Goal: Information Seeking & Learning: Learn about a topic

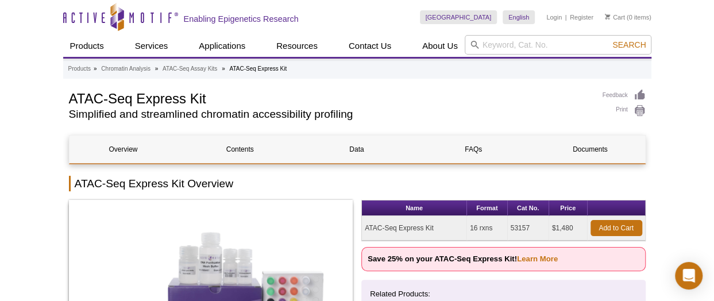
scroll to position [115, 0]
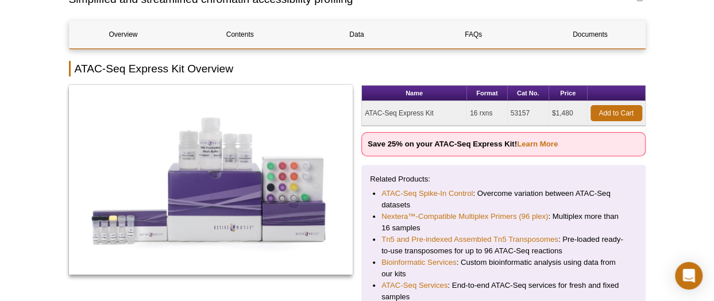
drag, startPoint x: 471, startPoint y: 111, endPoint x: 492, endPoint y: 111, distance: 21.3
click at [492, 111] on td "16 rxns" at bounding box center [487, 113] width 41 height 25
click at [469, 112] on td "16 rxns" at bounding box center [487, 113] width 41 height 25
drag, startPoint x: 470, startPoint y: 113, endPoint x: 494, endPoint y: 113, distance: 23.6
click at [494, 113] on td "16 rxns" at bounding box center [487, 113] width 41 height 25
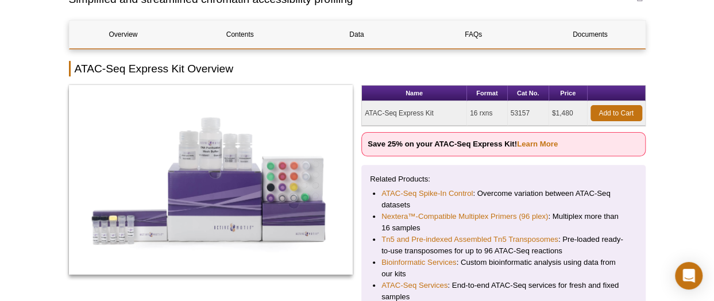
click at [494, 113] on td "16 rxns" at bounding box center [487, 113] width 41 height 25
click at [546, 106] on td "53157" at bounding box center [528, 113] width 41 height 25
drag, startPoint x: 553, startPoint y: 110, endPoint x: 574, endPoint y: 112, distance: 21.9
click at [574, 112] on td "$1,480" at bounding box center [568, 113] width 38 height 25
drag, startPoint x: 574, startPoint y: 112, endPoint x: 562, endPoint y: 111, distance: 12.6
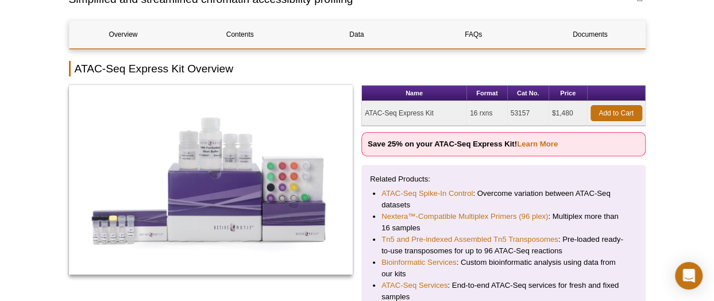
click at [562, 111] on td "$1,480" at bounding box center [568, 113] width 38 height 25
click at [559, 112] on td "$1,480" at bounding box center [568, 113] width 38 height 25
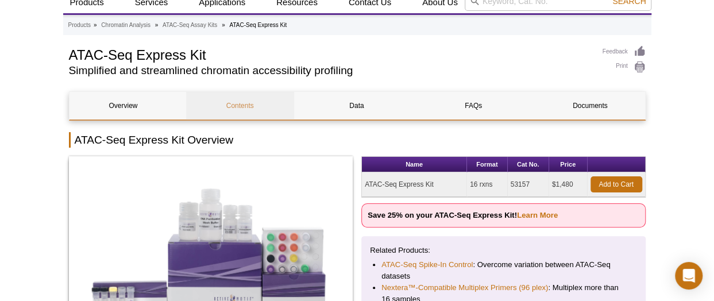
scroll to position [0, 0]
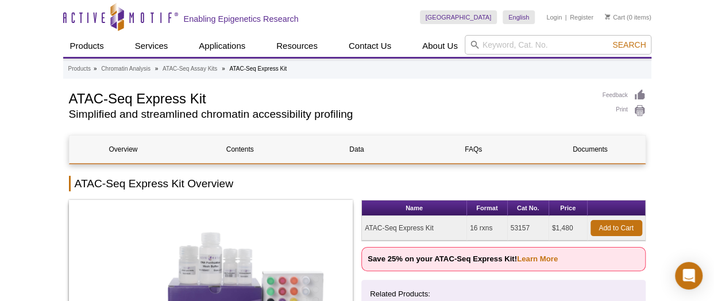
drag, startPoint x: 184, startPoint y: 21, endPoint x: 304, endPoint y: 19, distance: 119.5
click at [304, 19] on div "Skip to content Active Motif Logo Enabling Epigenetics Research" at bounding box center [241, 17] width 357 height 34
drag, startPoint x: 470, startPoint y: 229, endPoint x: 510, endPoint y: 233, distance: 39.9
click at [510, 233] on tr "ATAC-Seq Express Kit 16 rxns 53157 $1,480 Add to Cart" at bounding box center [503, 228] width 283 height 25
click at [510, 235] on td "53157" at bounding box center [528, 228] width 41 height 25
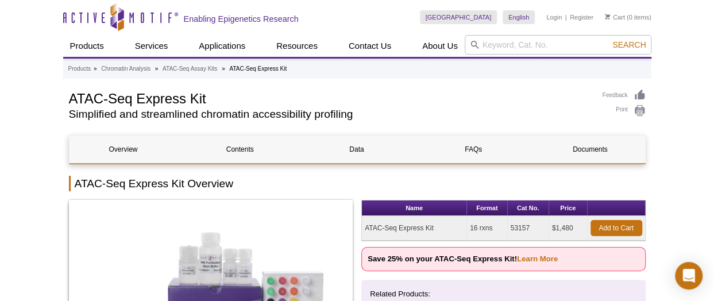
click at [473, 204] on th "Format" at bounding box center [487, 208] width 41 height 16
click at [489, 247] on p "Save 25% on your ATAC-Seq Express Kit! Learn More" at bounding box center [503, 259] width 284 height 24
drag, startPoint x: 486, startPoint y: 233, endPoint x: 499, endPoint y: 233, distance: 12.6
click at [499, 233] on tr "ATAC-Seq Express Kit 16 rxns 53157 $1,480 Add to Cart" at bounding box center [503, 228] width 283 height 25
click at [499, 233] on td "16 rxns" at bounding box center [487, 228] width 41 height 25
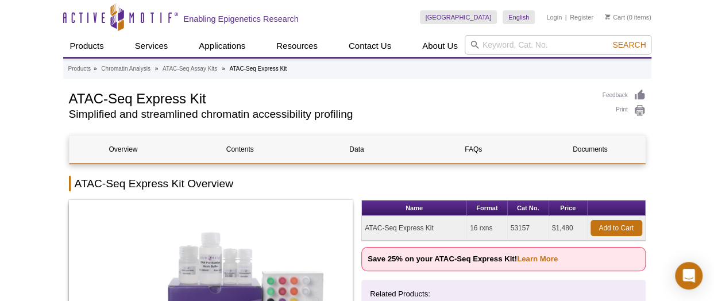
click at [499, 233] on td "16 rxns" at bounding box center [487, 228] width 41 height 25
drag, startPoint x: 499, startPoint y: 233, endPoint x: 500, endPoint y: 223, distance: 9.8
click at [500, 223] on td "16 rxns" at bounding box center [487, 228] width 41 height 25
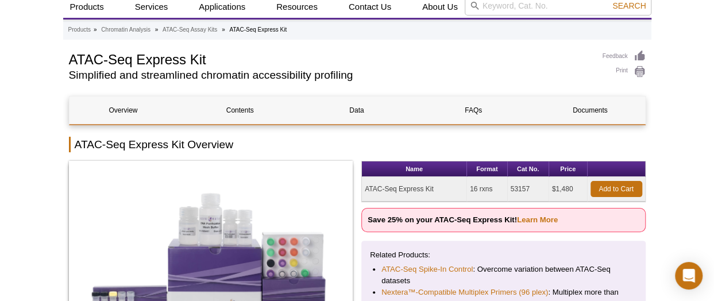
scroll to position [57, 0]
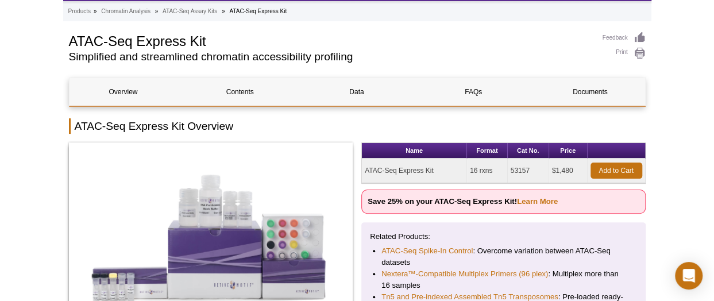
click at [471, 169] on td "16 rxns" at bounding box center [487, 171] width 41 height 25
drag, startPoint x: 471, startPoint y: 169, endPoint x: 488, endPoint y: 180, distance: 20.1
click at [488, 180] on td "16 rxns" at bounding box center [487, 171] width 41 height 25
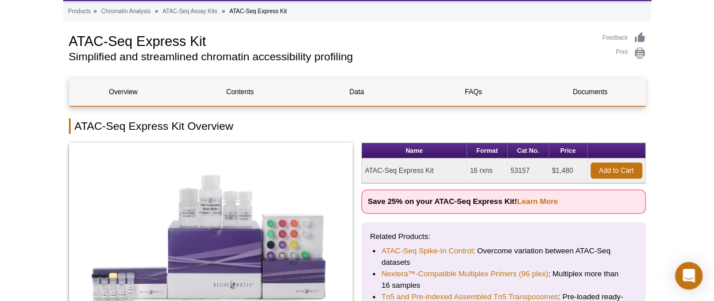
click at [504, 163] on td "16 rxns" at bounding box center [487, 171] width 41 height 25
drag, startPoint x: 504, startPoint y: 170, endPoint x: 571, endPoint y: 171, distance: 66.6
click at [571, 171] on tr "ATAC-Seq Express Kit 16 rxns 53157 $1,480 Add to Cart" at bounding box center [503, 171] width 283 height 25
click at [571, 171] on td "$1,480" at bounding box center [568, 171] width 38 height 25
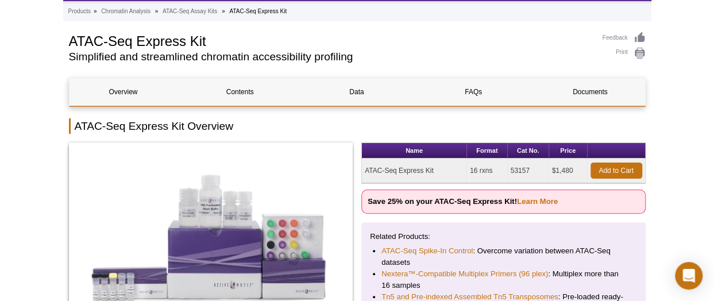
click at [571, 171] on td "$1,480" at bounding box center [568, 171] width 38 height 25
drag, startPoint x: 571, startPoint y: 171, endPoint x: 575, endPoint y: 176, distance: 6.5
click at [575, 176] on td "$1,480" at bounding box center [568, 171] width 38 height 25
click at [384, 57] on h2 "Simplified and streamlined chromatin accessibility profiling" at bounding box center [330, 57] width 522 height 10
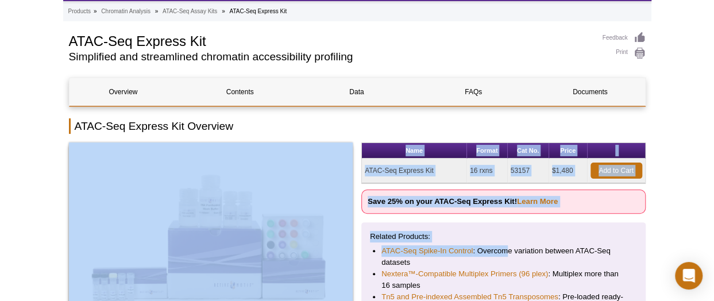
drag, startPoint x: 449, startPoint y: 125, endPoint x: 504, endPoint y: 245, distance: 131.6
click at [507, 245] on li "ATAC-Seq Spike-In Control : Overcome variation between ATAC-Seq datasets" at bounding box center [503, 256] width 244 height 23
click at [509, 234] on p "Related Products:" at bounding box center [503, 236] width 267 height 11
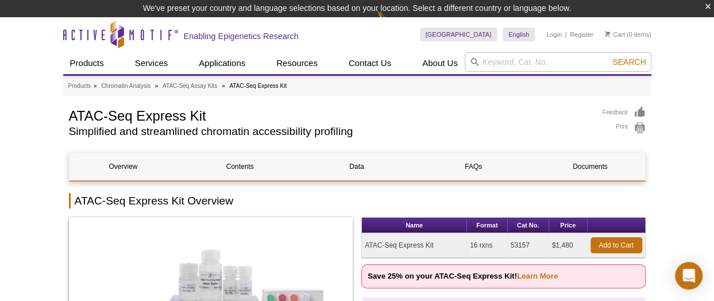
scroll to position [172, 0]
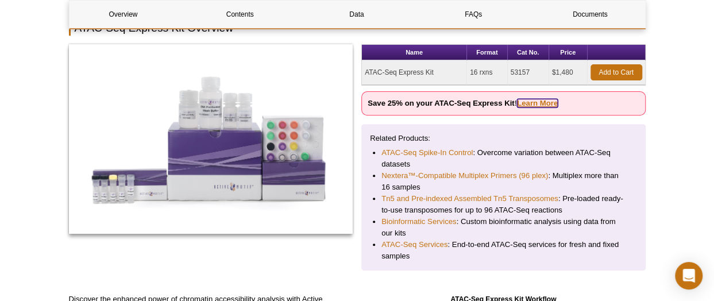
click at [532, 101] on link "Learn More" at bounding box center [537, 103] width 41 height 9
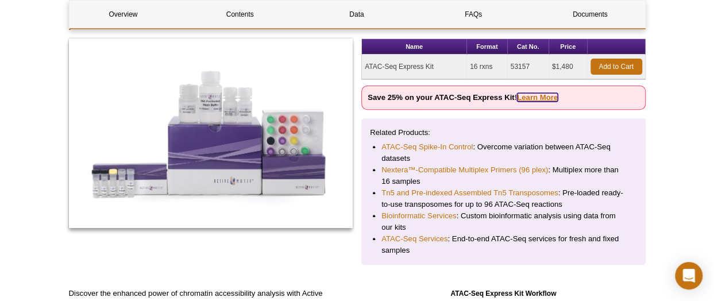
scroll to position [155, 0]
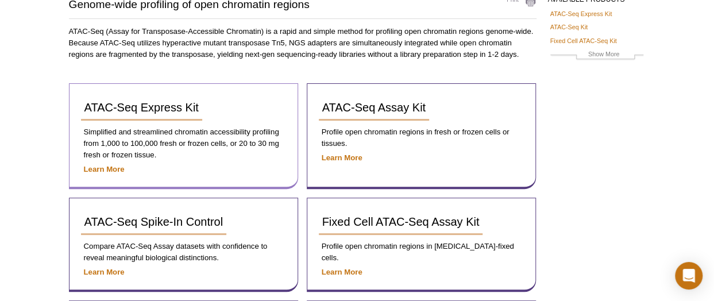
scroll to position [115, 0]
